Goal: Task Accomplishment & Management: Manage account settings

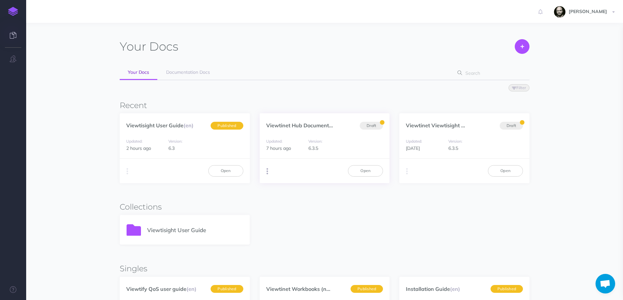
click at [264, 172] on button "button" at bounding box center [267, 172] width 6 height 10
click at [281, 154] on div "Updated: 7 hours ago Version: 6.3.5" at bounding box center [325, 145] width 130 height 28
click at [360, 171] on link "Open" at bounding box center [365, 170] width 35 height 11
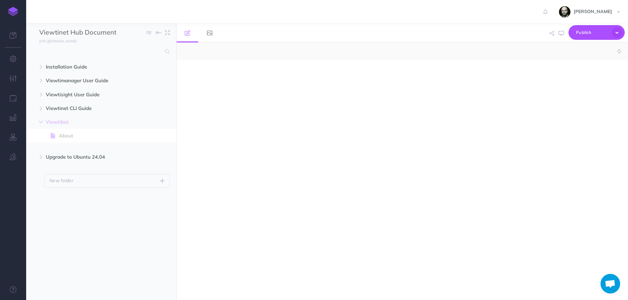
select select "null"
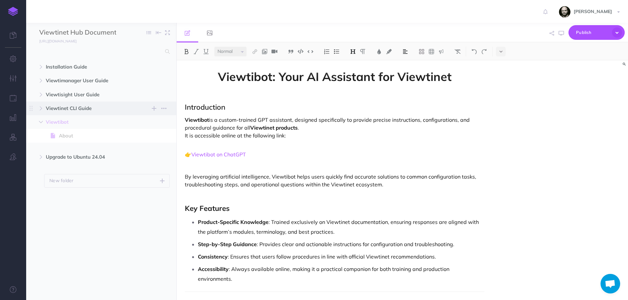
click at [78, 106] on span "Viewtinet CLI Guide" at bounding box center [87, 109] width 83 height 8
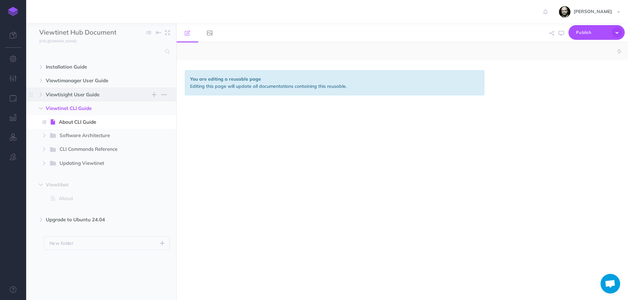
select select "null"
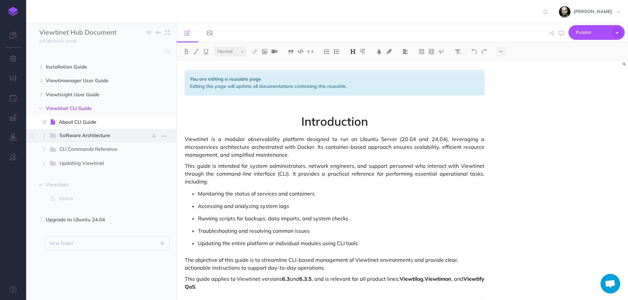
click at [60, 135] on span "Software Architecture" at bounding box center [94, 136] width 68 height 9
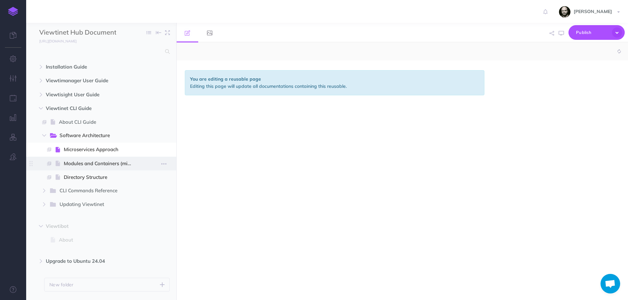
select select "null"
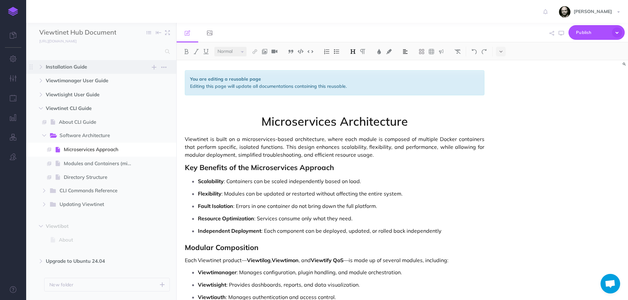
click at [66, 62] on span "Installation Guide New folder Add a new folder inside this folder New page Add …" at bounding box center [109, 67] width 126 height 14
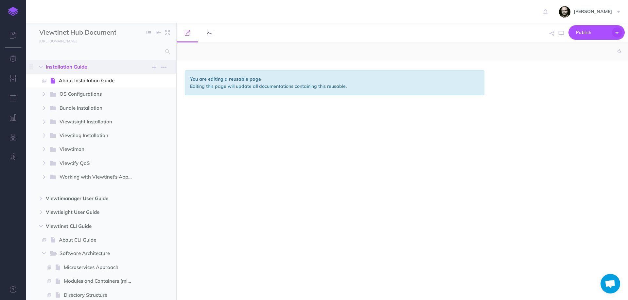
select select "null"
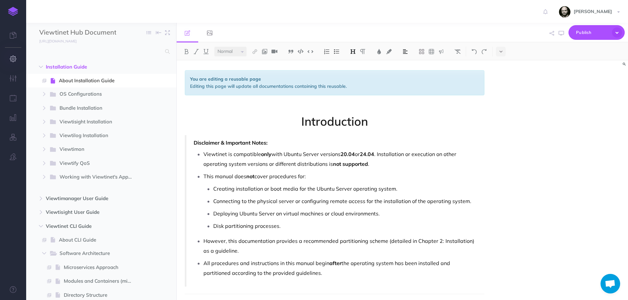
click at [17, 59] on button "button" at bounding box center [13, 59] width 26 height 20
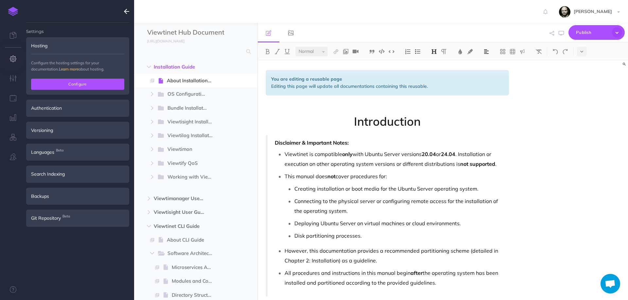
click at [71, 82] on button "Configure" at bounding box center [77, 84] width 93 height 11
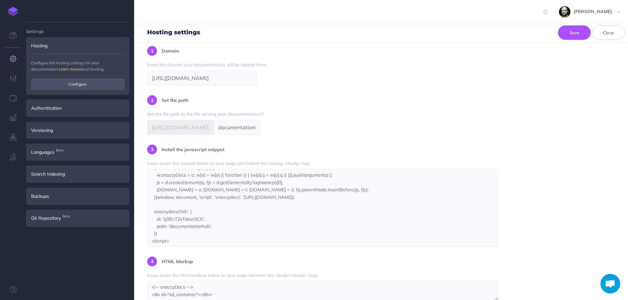
scroll to position [182, 0]
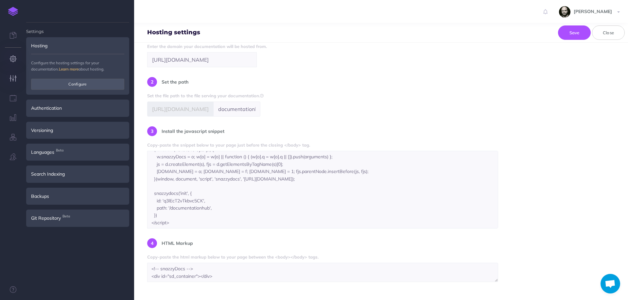
click at [14, 78] on icon "button" at bounding box center [13, 78] width 7 height 7
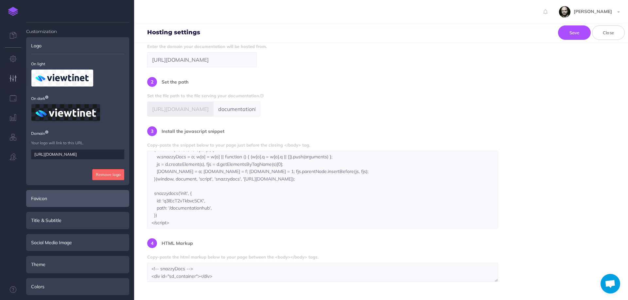
scroll to position [89, 0]
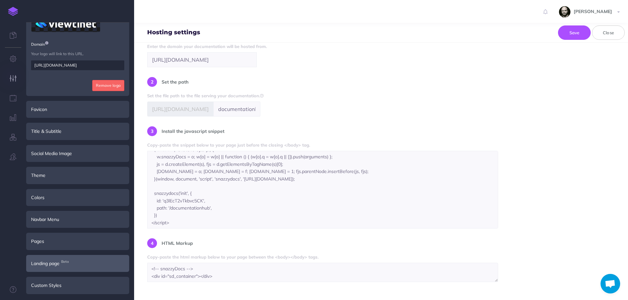
click at [65, 260] on span "Beta" at bounding box center [65, 262] width 11 height 7
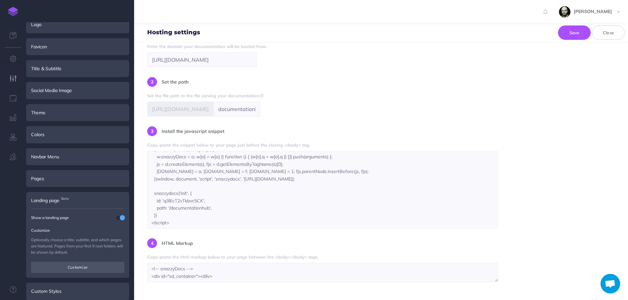
scroll to position [27, 0]
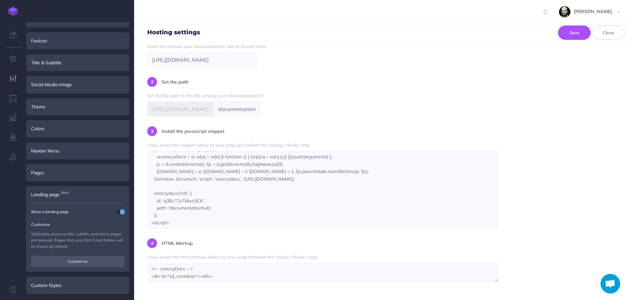
click at [122, 214] on span at bounding box center [122, 212] width 5 height 5
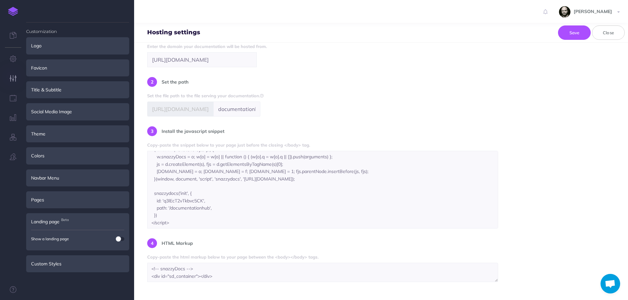
scroll to position [0, 0]
click at [577, 36] on button "Save" at bounding box center [574, 33] width 33 height 14
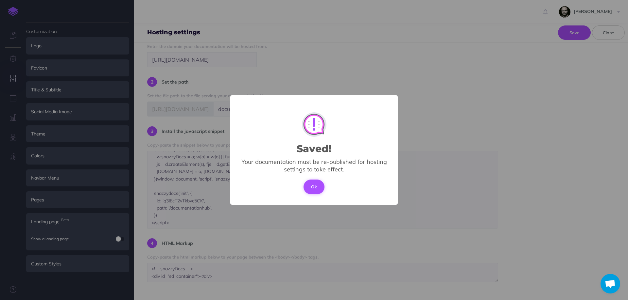
click at [318, 187] on button "Ok" at bounding box center [313, 187] width 21 height 14
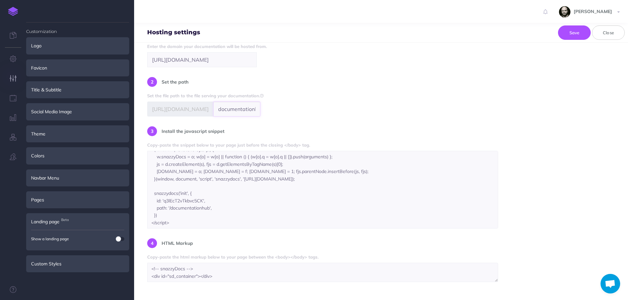
click at [215, 110] on input "documentationhub" at bounding box center [236, 109] width 47 height 15
click at [344, 120] on div "SPA (Single Page Application) Serve your documentation on your own website usin…" at bounding box center [381, 142] width 468 height 281
click at [600, 30] on button "Close" at bounding box center [608, 33] width 33 height 14
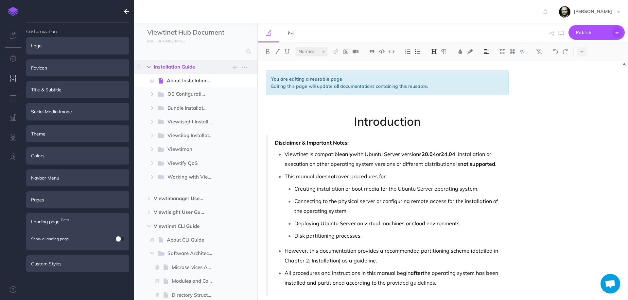
click at [145, 66] on button "button" at bounding box center [149, 67] width 12 height 8
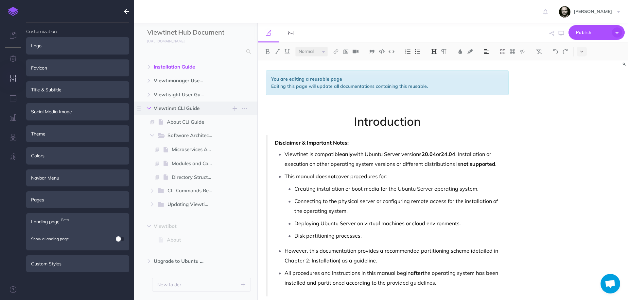
click at [150, 111] on button "button" at bounding box center [149, 109] width 12 height 8
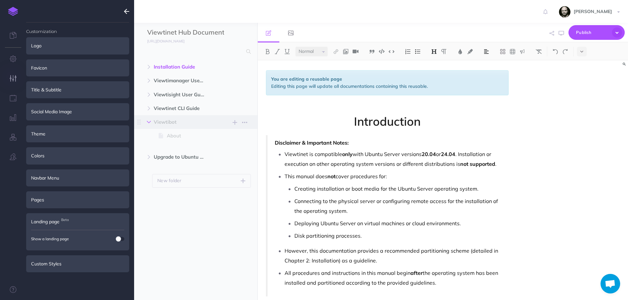
click at [149, 119] on button "button" at bounding box center [149, 122] width 12 height 8
click at [147, 139] on button "button" at bounding box center [149, 136] width 12 height 8
